Goal: Transaction & Acquisition: Book appointment/travel/reservation

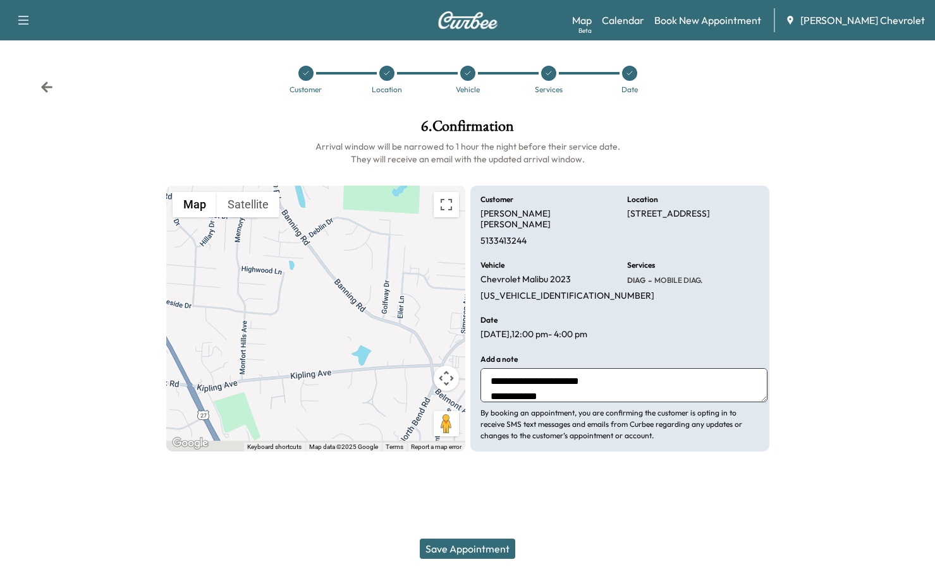
click at [478, 556] on button "Save Appointment" at bounding box center [467, 549] width 95 height 20
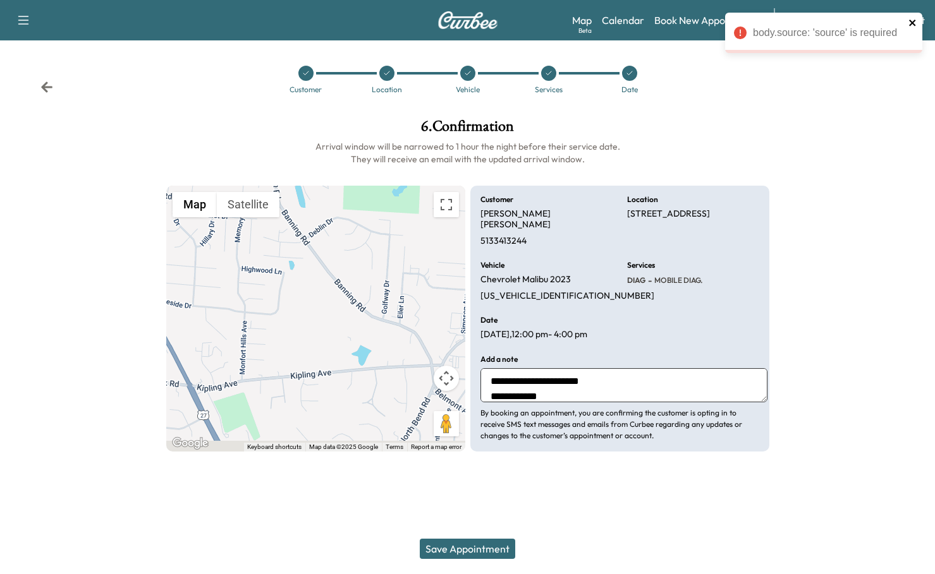
click at [911, 24] on icon "close" at bounding box center [912, 23] width 6 height 6
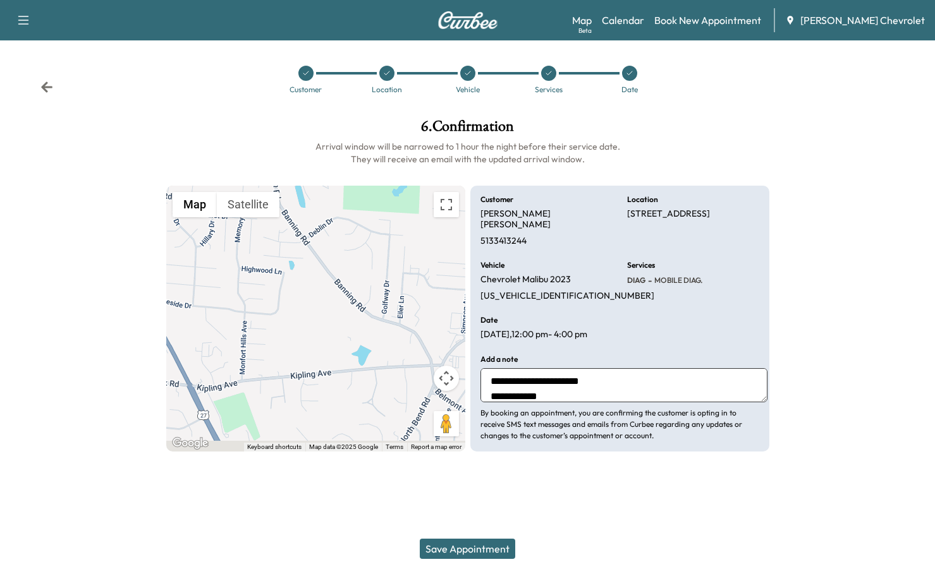
click at [540, 368] on textarea "**********" at bounding box center [623, 385] width 287 height 34
drag, startPoint x: 540, startPoint y: 300, endPoint x: 454, endPoint y: 277, distance: 88.7
click at [454, 277] on div "**********" at bounding box center [467, 319] width 603 height 266
click at [492, 556] on button "Save Appointment" at bounding box center [467, 549] width 95 height 20
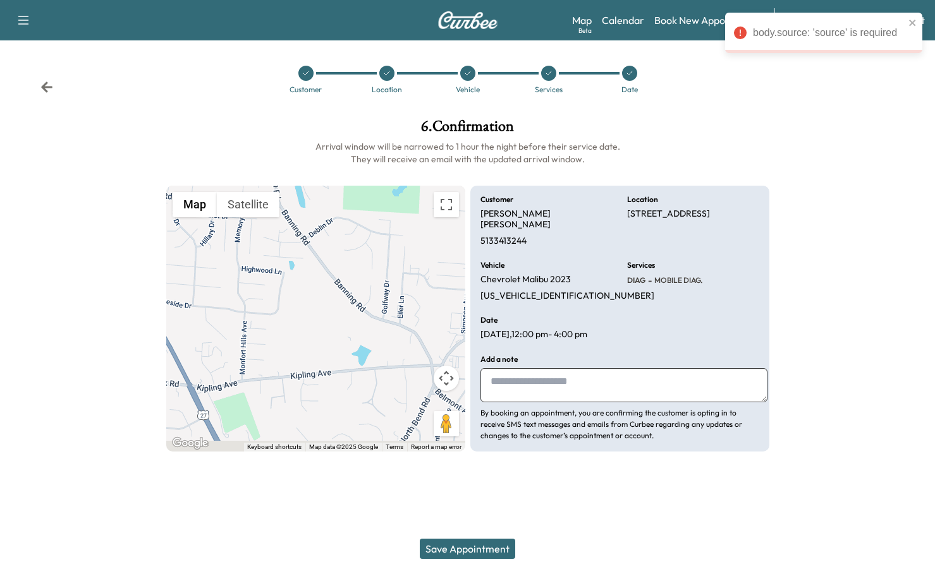
click at [549, 66] on div at bounding box center [548, 73] width 15 height 15
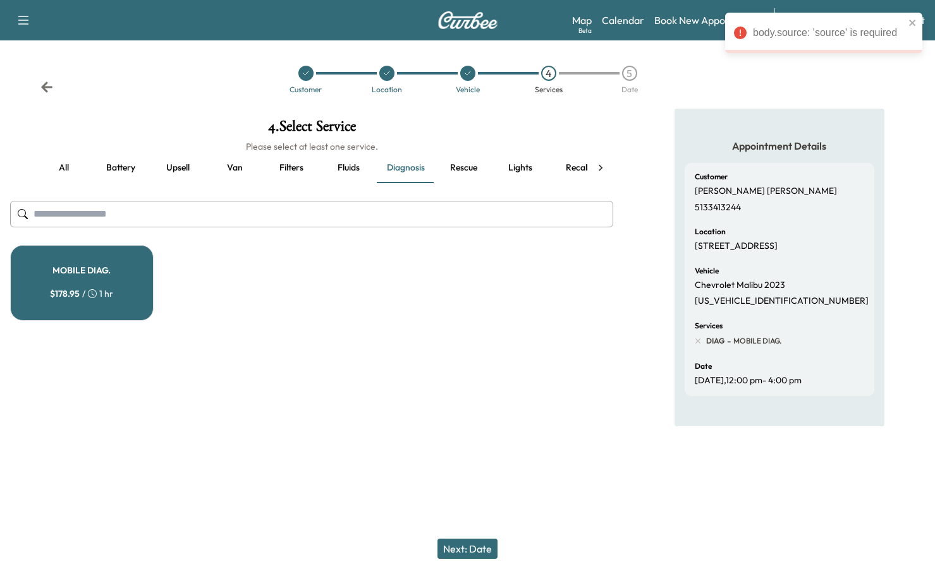
click at [72, 245] on div "MOBILE DIAG. $ 178.95 / 1 hr" at bounding box center [81, 283] width 143 height 76
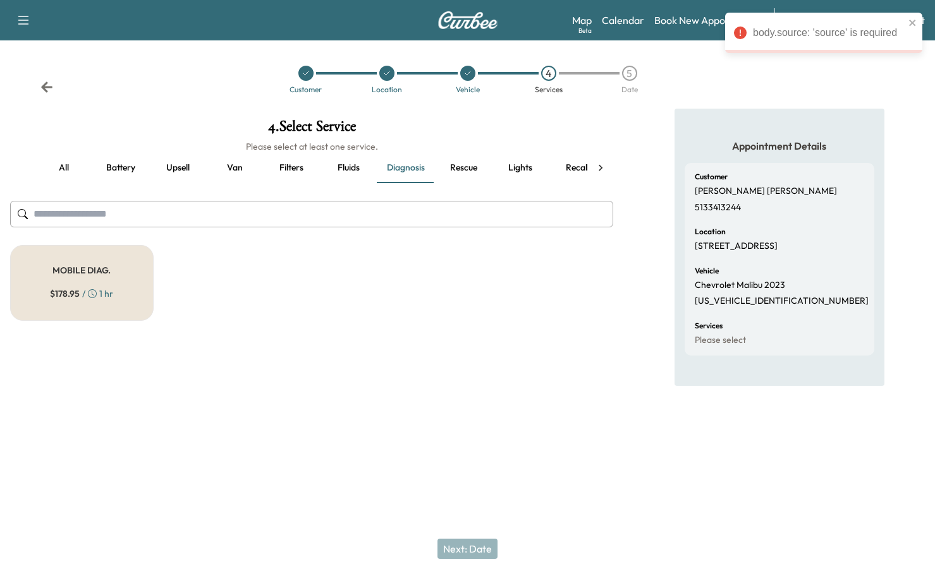
click at [72, 245] on div "MOBILE DIAG. $ 178.95 / 1 hr" at bounding box center [81, 283] width 143 height 76
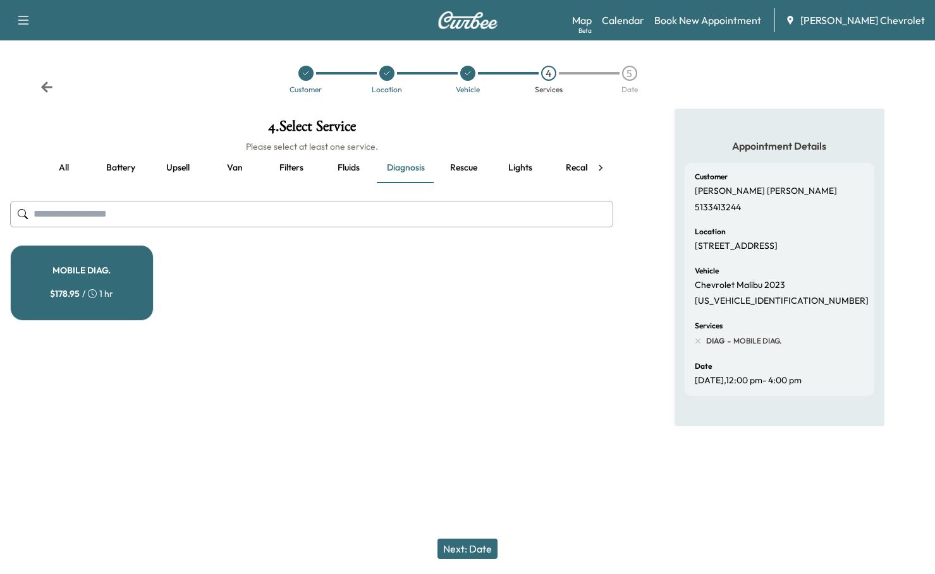
click at [470, 66] on div at bounding box center [467, 73] width 15 height 15
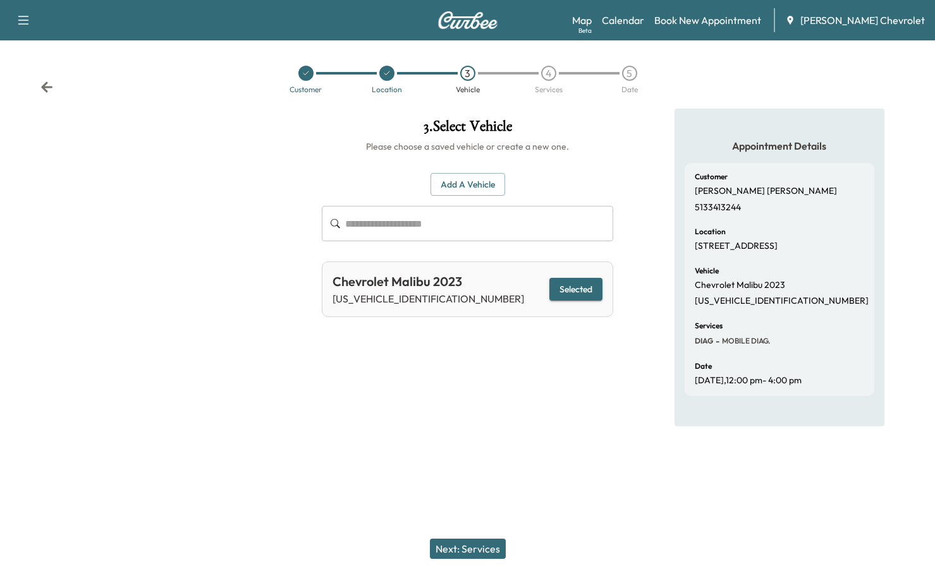
click at [388, 66] on div at bounding box center [386, 73] width 15 height 15
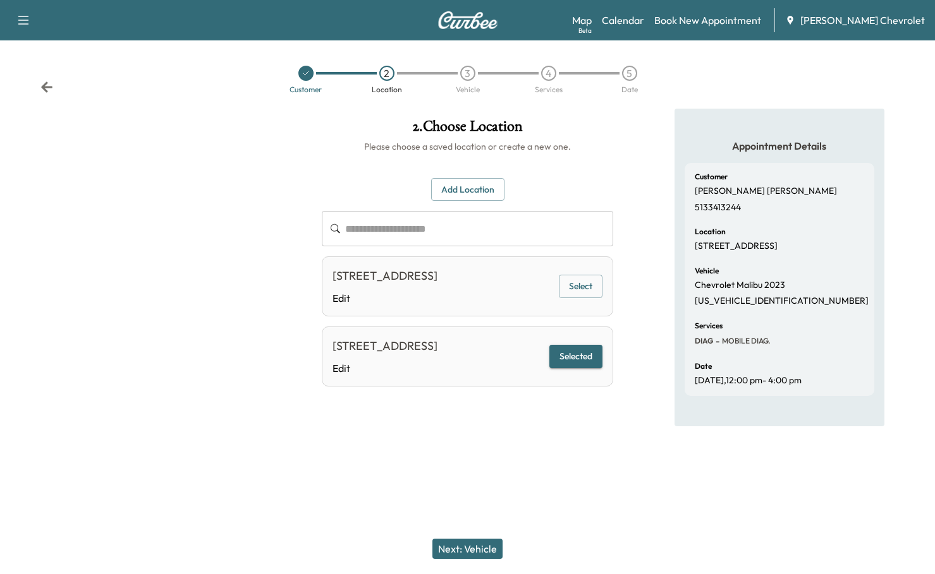
click at [311, 66] on div at bounding box center [305, 73] width 15 height 15
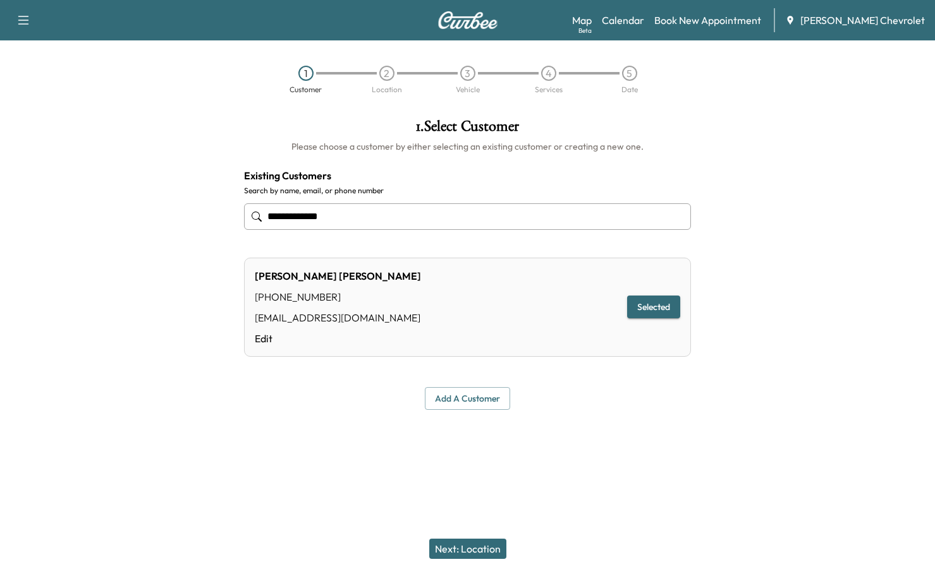
click at [462, 66] on div "3" at bounding box center [467, 73] width 15 height 15
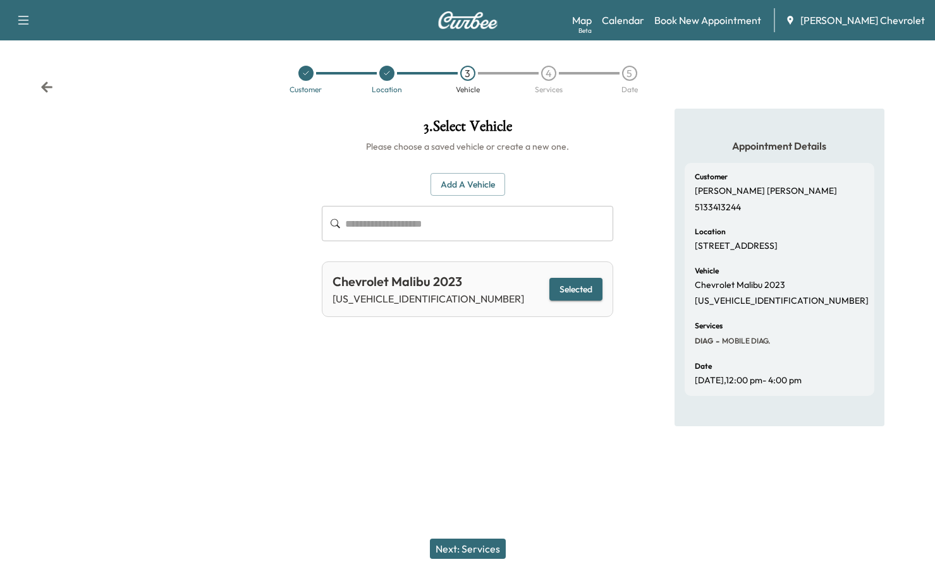
drag, startPoint x: 536, startPoint y: 60, endPoint x: 548, endPoint y: 60, distance: 12.0
click at [539, 66] on div "4" at bounding box center [548, 73] width 81 height 15
click at [557, 66] on div "4" at bounding box center [548, 73] width 81 height 15
click at [538, 66] on div "4" at bounding box center [548, 73] width 81 height 15
click at [544, 66] on div "4" at bounding box center [548, 73] width 15 height 15
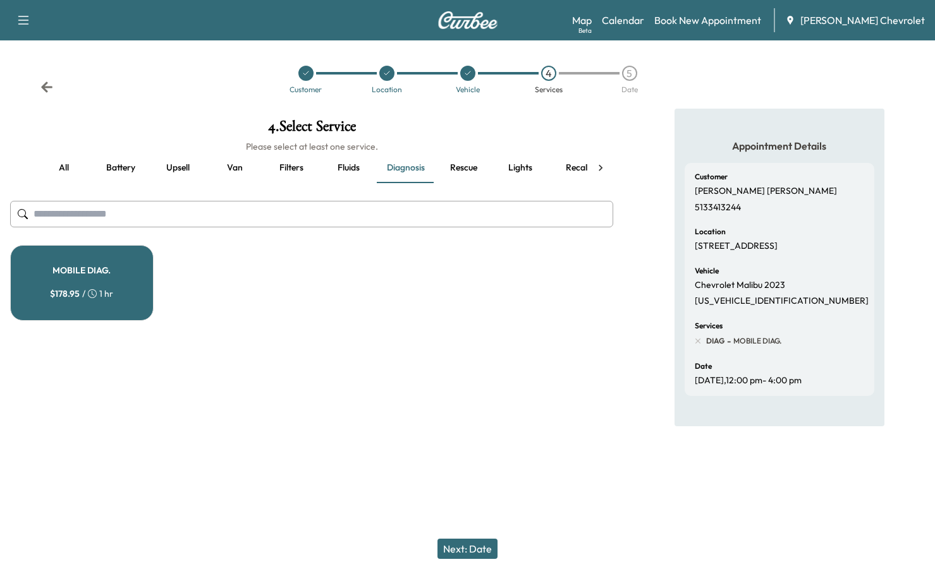
click at [625, 66] on div "5" at bounding box center [629, 73] width 15 height 15
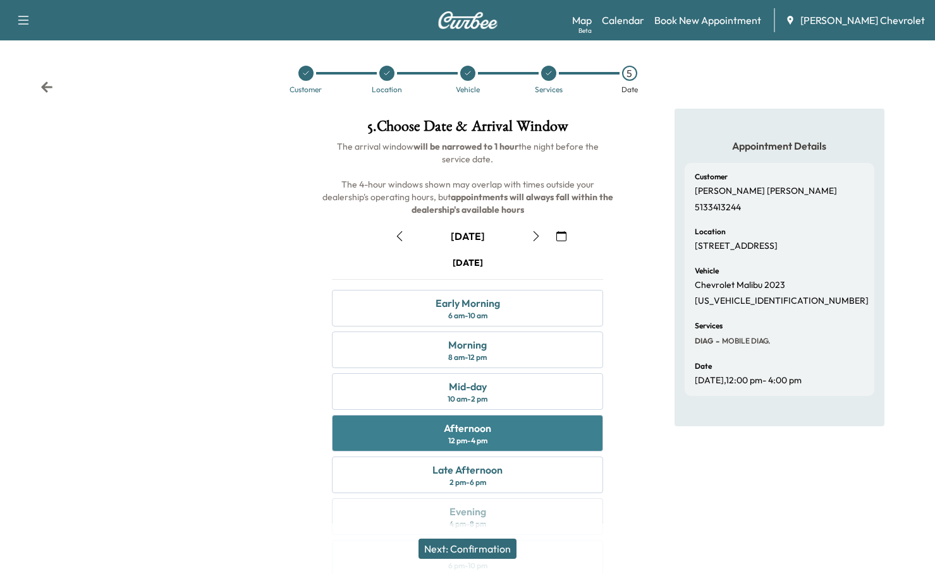
click at [519, 415] on div "Afternoon 12 pm - 4 pm" at bounding box center [467, 433] width 271 height 37
click at [470, 555] on button "Next: Confirmation" at bounding box center [467, 549] width 98 height 20
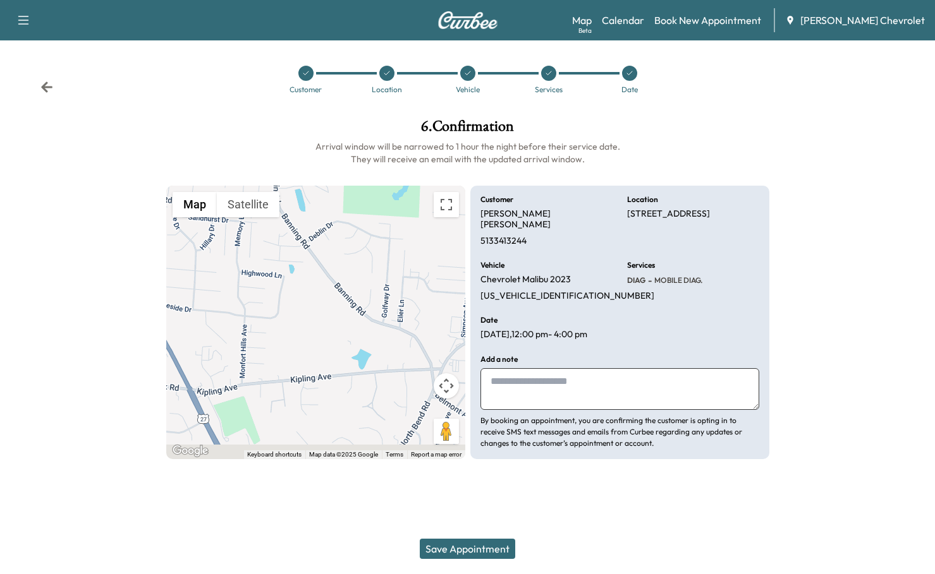
click at [504, 368] on textarea at bounding box center [619, 389] width 279 height 42
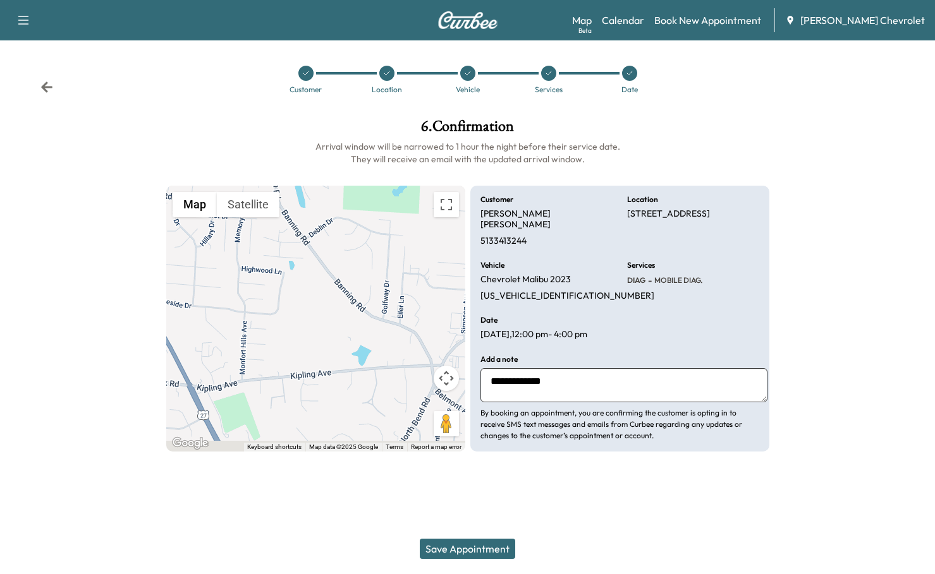
type textarea "**********"
click at [493, 554] on button "Save Appointment" at bounding box center [467, 549] width 95 height 20
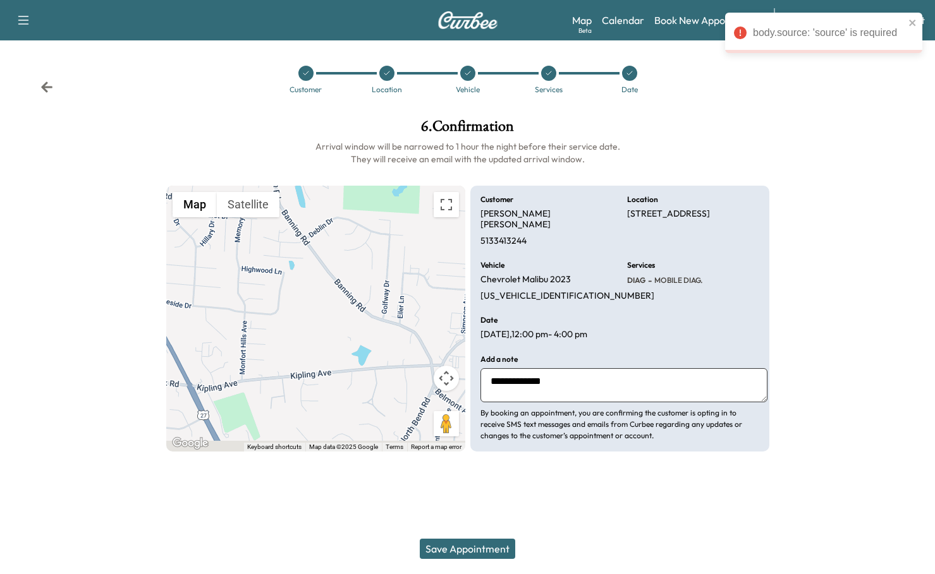
click at [542, 119] on h1 "6 . Confirmation" at bounding box center [467, 129] width 603 height 21
